Goal: Find specific page/section: Find specific page/section

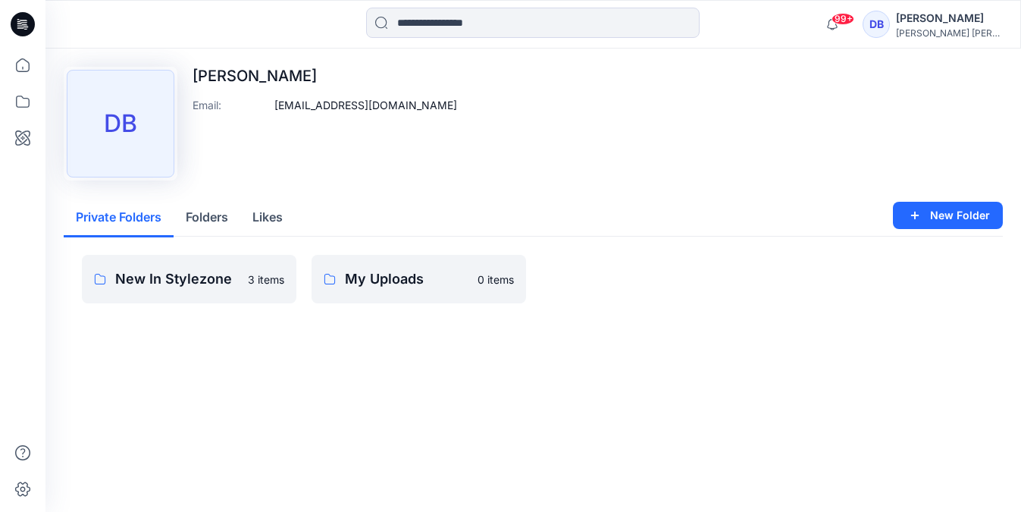
click at [202, 220] on button "Folders" at bounding box center [207, 218] width 67 height 39
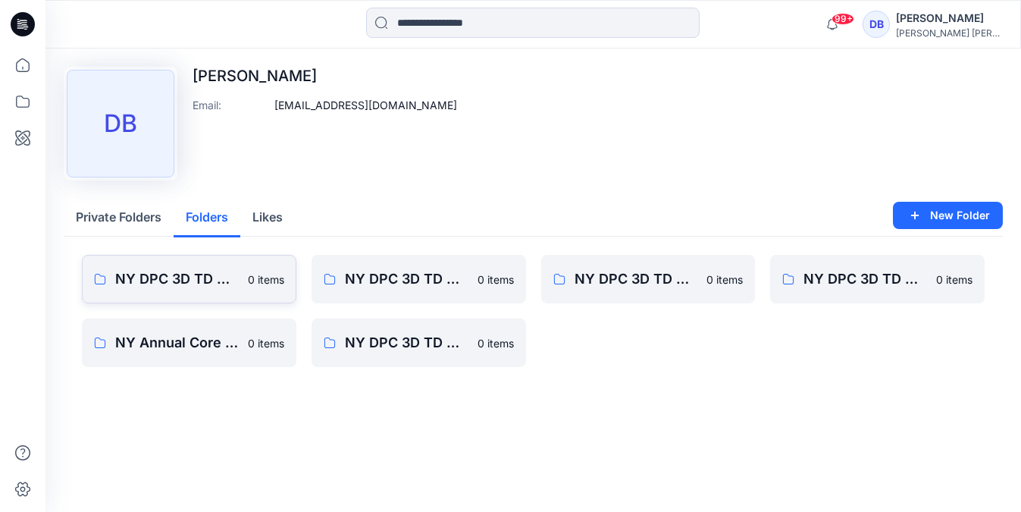
click at [215, 282] on p "NY DPC 3D TD MASTER PM LIBRARY" at bounding box center [177, 278] width 124 height 21
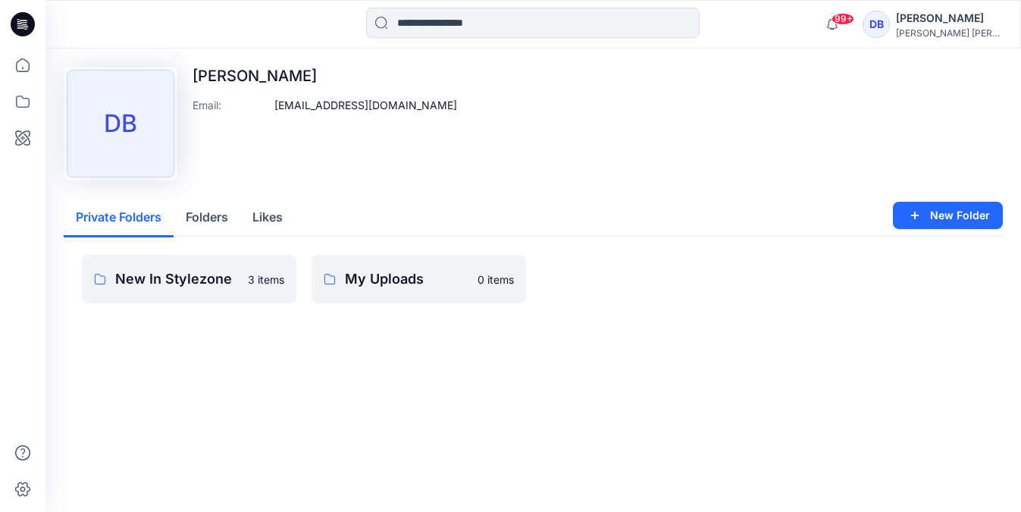
click at [203, 217] on button "Folders" at bounding box center [207, 218] width 67 height 39
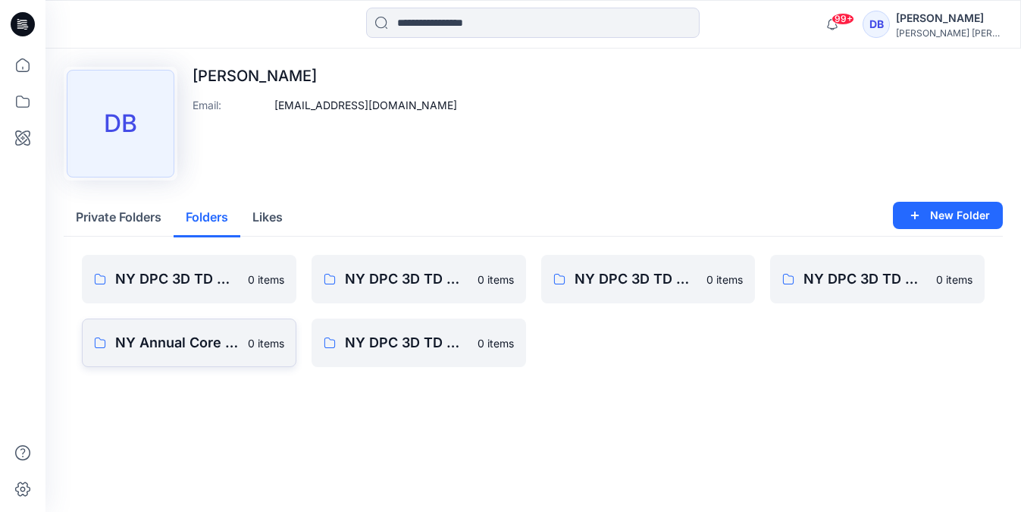
click at [199, 345] on p "NY Annual Core Assortment Digital Lib" at bounding box center [177, 342] width 124 height 21
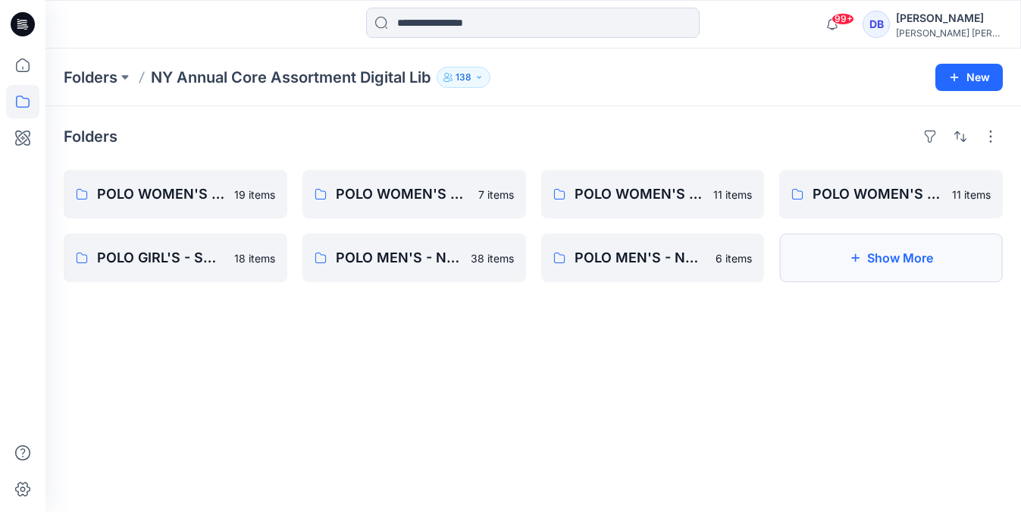
click at [895, 271] on button "Show More" at bounding box center [892, 258] width 224 height 49
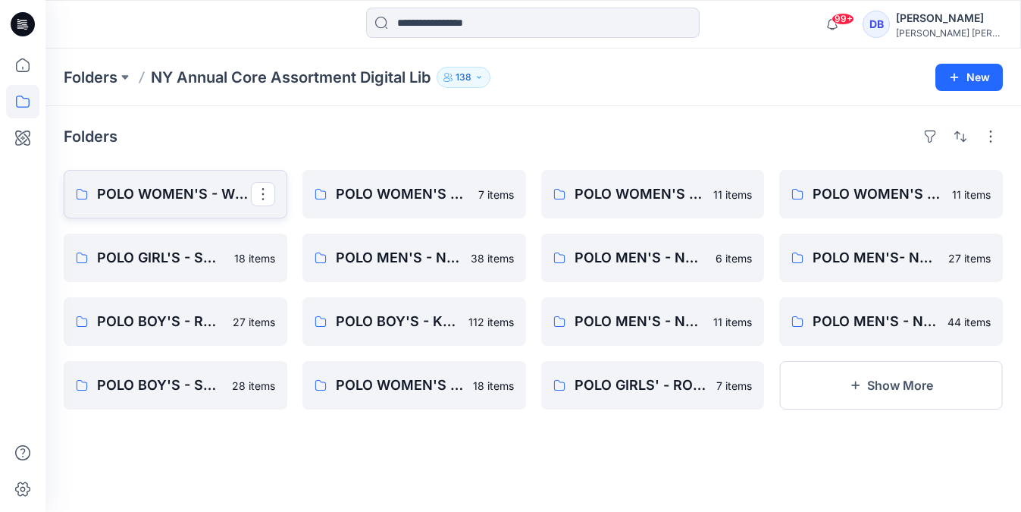
click at [183, 202] on p "POLO WOMEN'S - WOVEN SHIRT" at bounding box center [174, 194] width 154 height 21
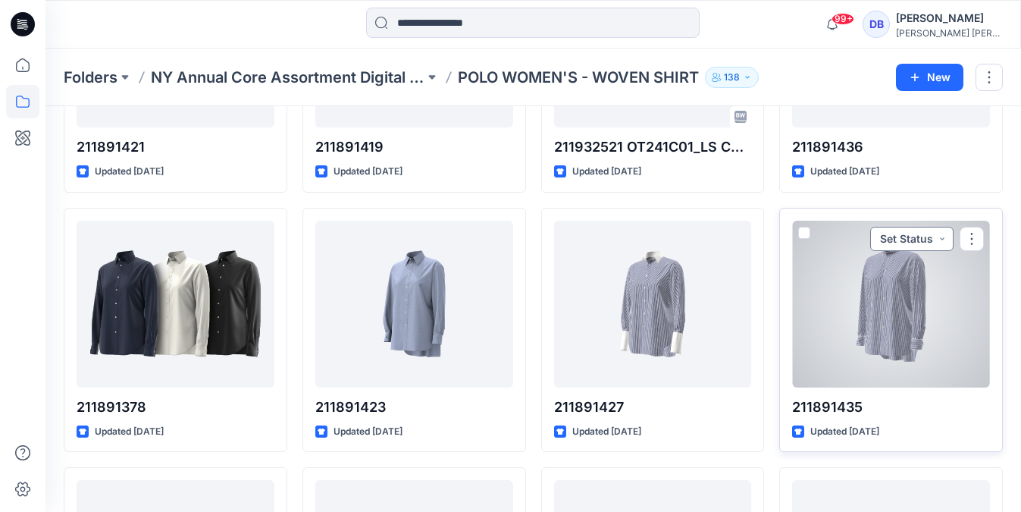
scroll to position [221, 0]
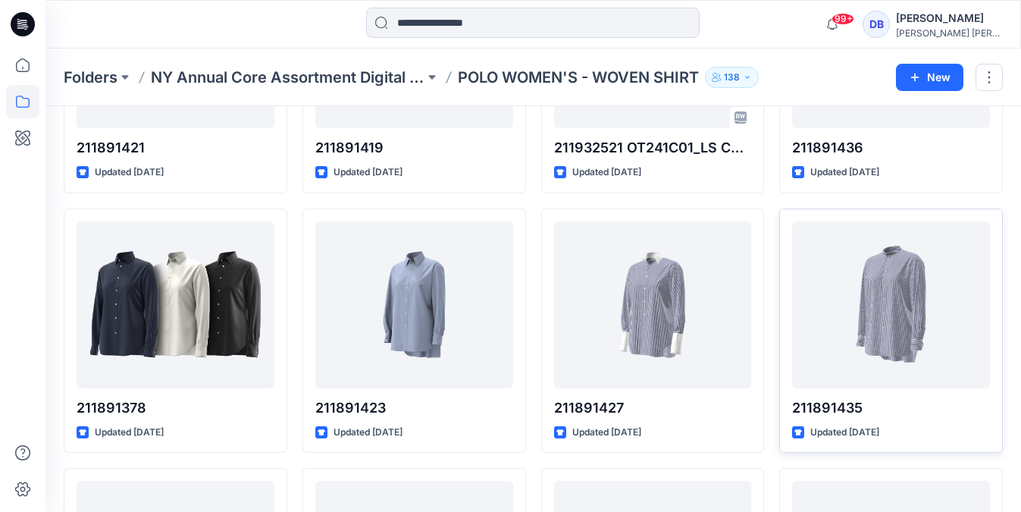
click at [717, 27] on div at bounding box center [534, 24] width 488 height 33
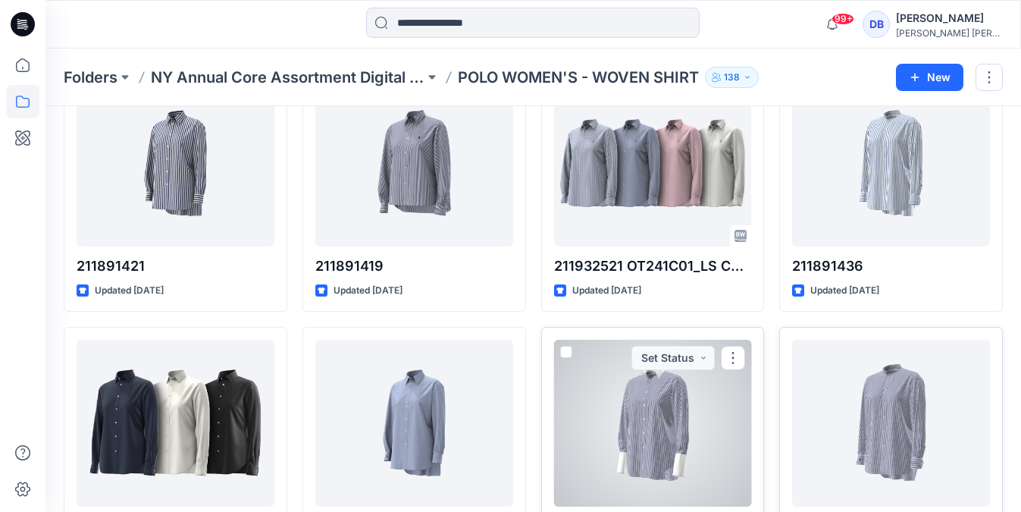
scroll to position [0, 0]
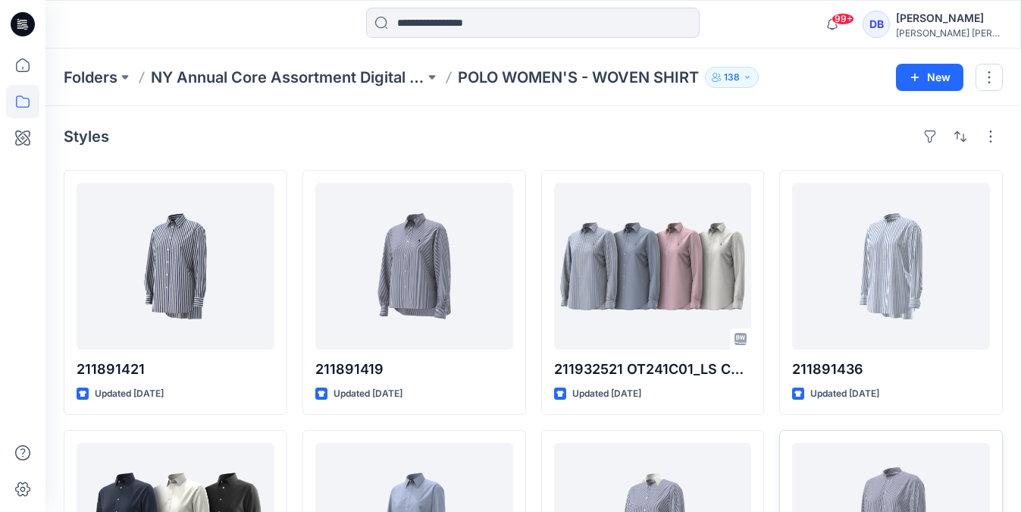
click at [632, 133] on div "Styles" at bounding box center [534, 136] width 940 height 24
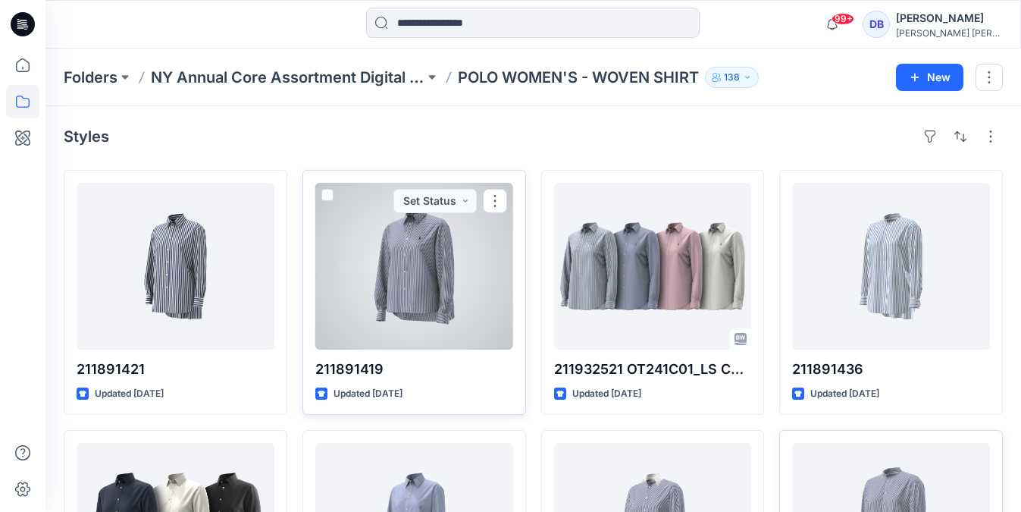
scroll to position [8, 0]
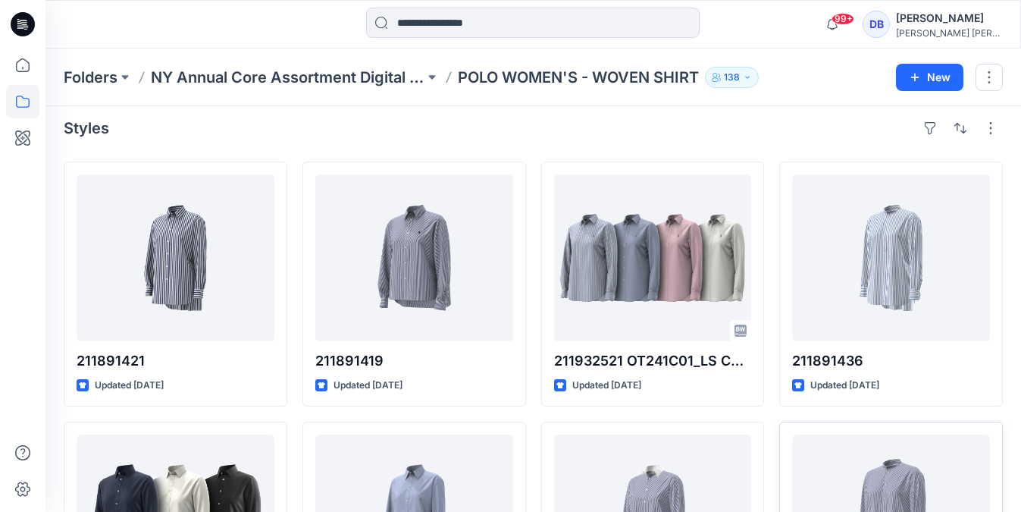
click at [533, 136] on div "Styles" at bounding box center [534, 128] width 940 height 24
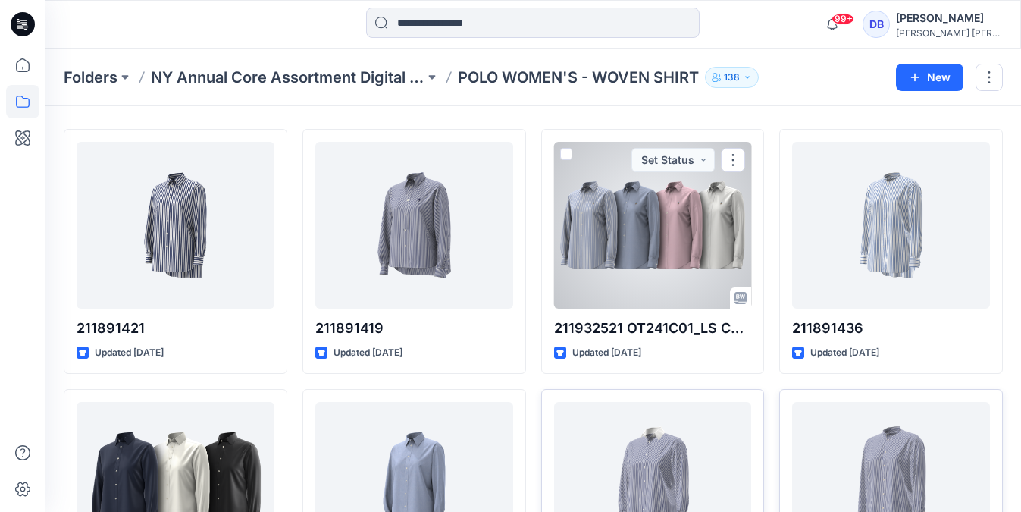
scroll to position [0, 0]
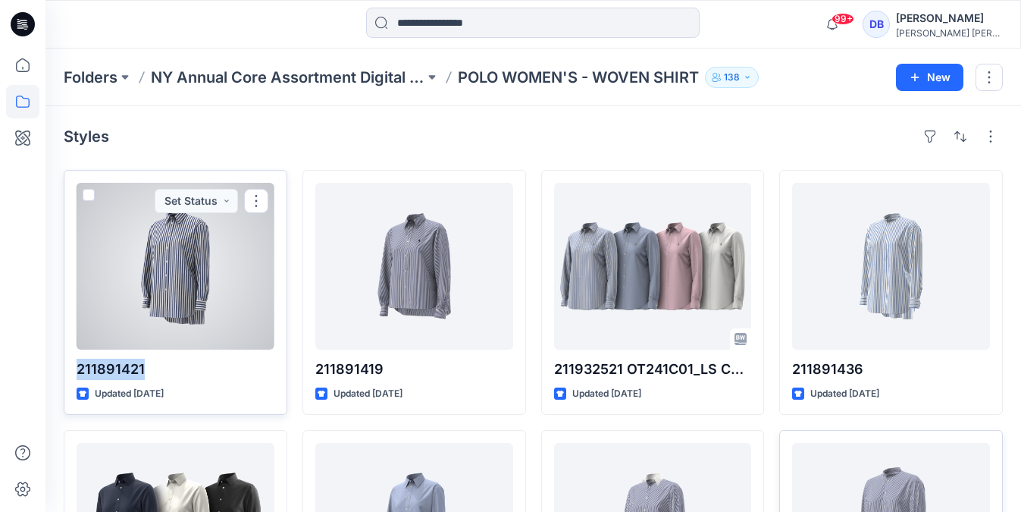
drag, startPoint x: 146, startPoint y: 369, endPoint x: 67, endPoint y: 369, distance: 78.9
click at [67, 369] on div "211891421 Updated [DATE] Set Status" at bounding box center [176, 292] width 224 height 245
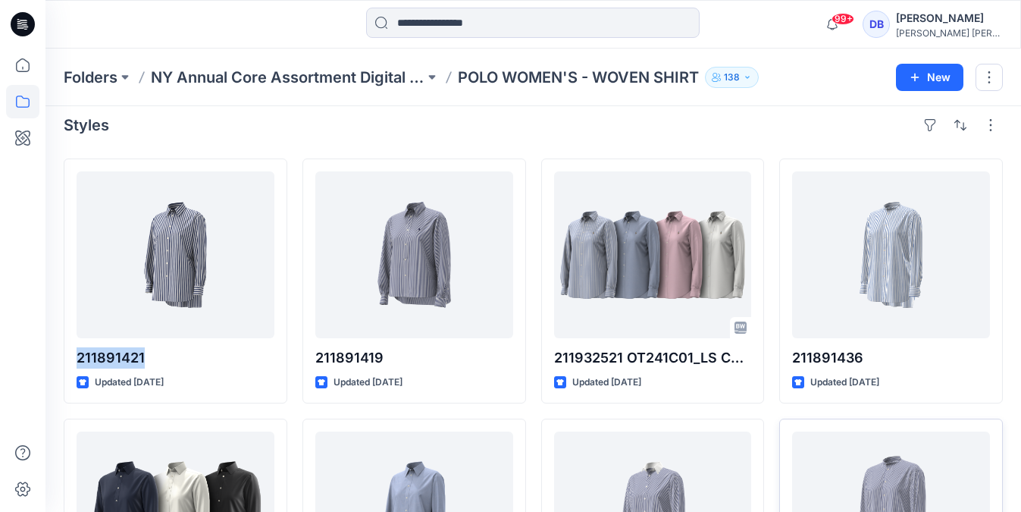
scroll to position [15, 0]
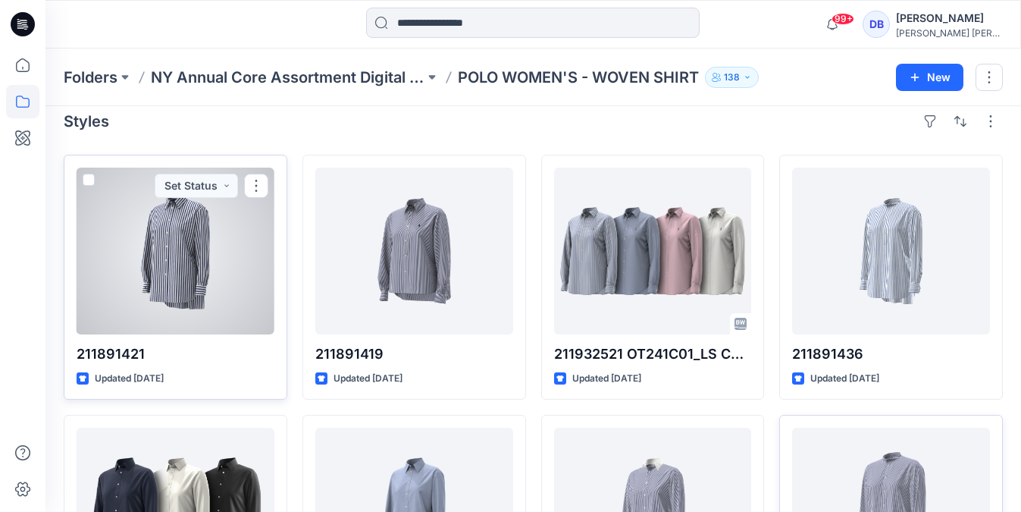
click at [157, 350] on p "211891421" at bounding box center [176, 354] width 198 height 21
drag, startPoint x: 163, startPoint y: 350, endPoint x: 74, endPoint y: 350, distance: 89.5
click at [74, 350] on div "211891421 Updated [DATE] Set Status" at bounding box center [176, 277] width 224 height 245
copy p "211891421"
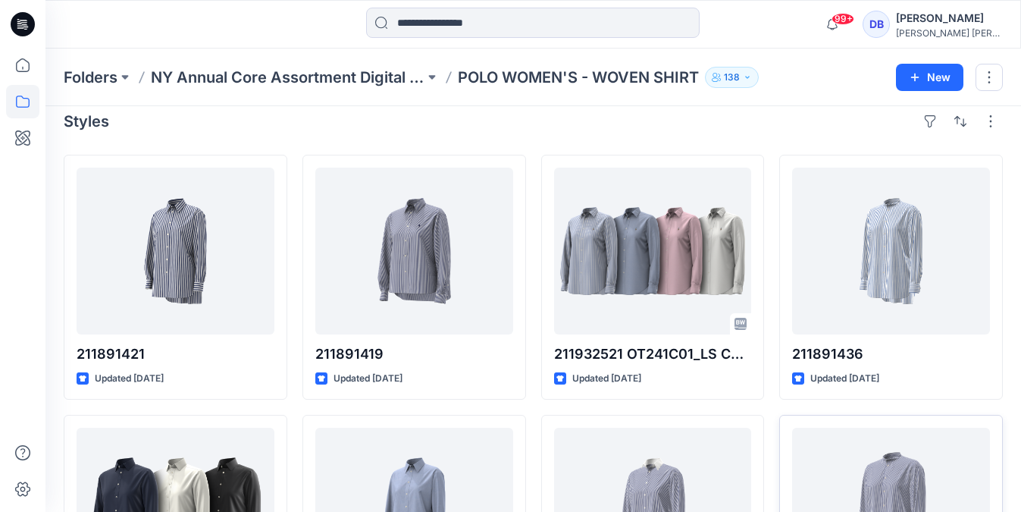
click at [651, 127] on div "Styles" at bounding box center [534, 121] width 940 height 24
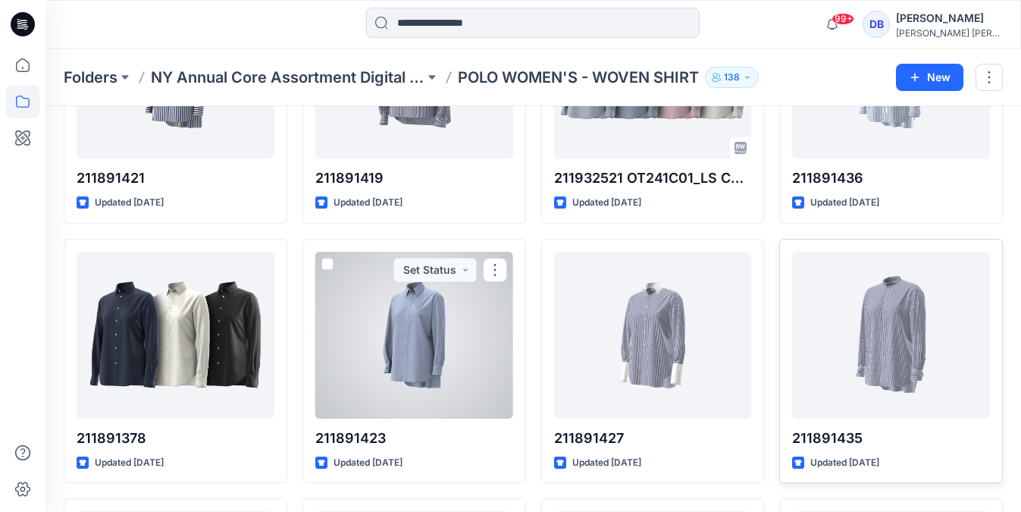
scroll to position [152, 0]
